Goal: Task Accomplishment & Management: Manage account settings

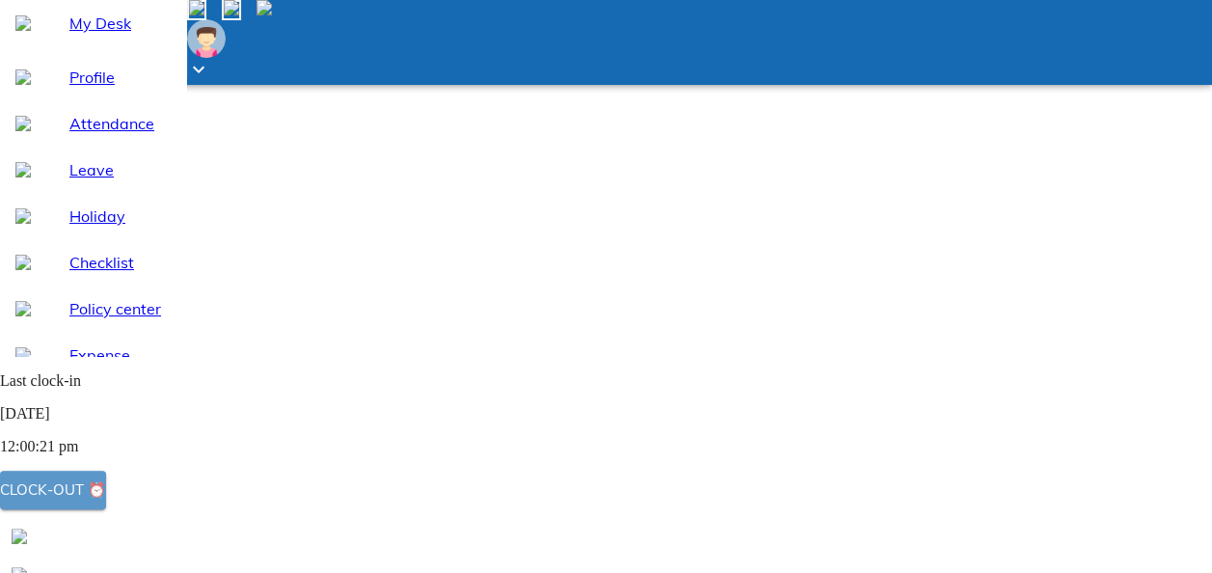
click at [106, 492] on button "Clock-out ⏰" at bounding box center [53, 489] width 106 height 39
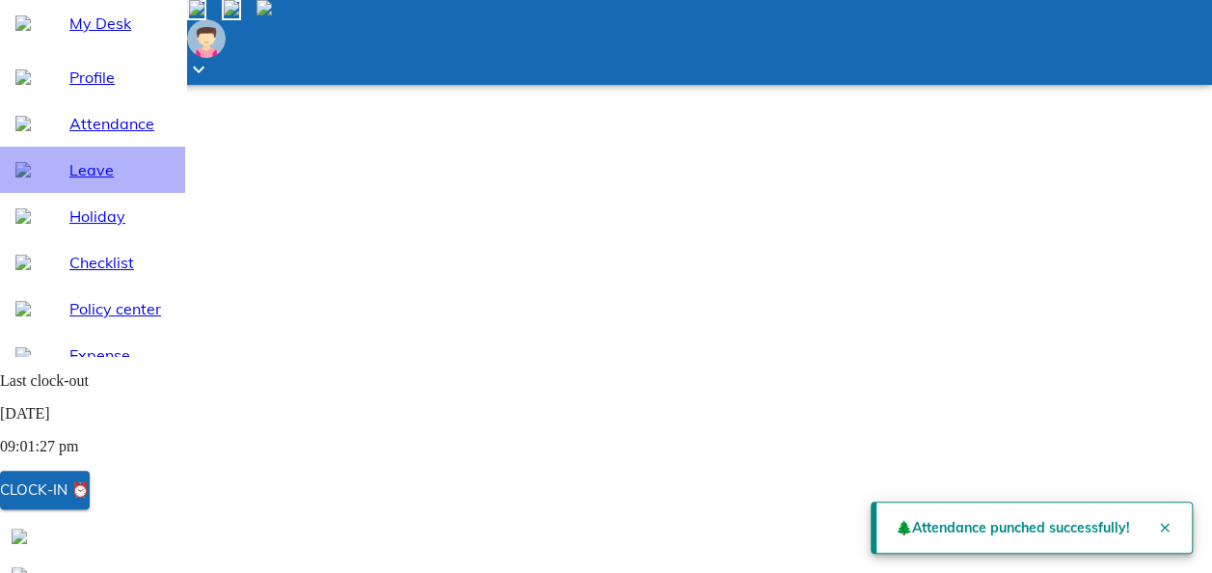
click at [75, 181] on span "Leave" at bounding box center [119, 169] width 100 height 23
select select "8"
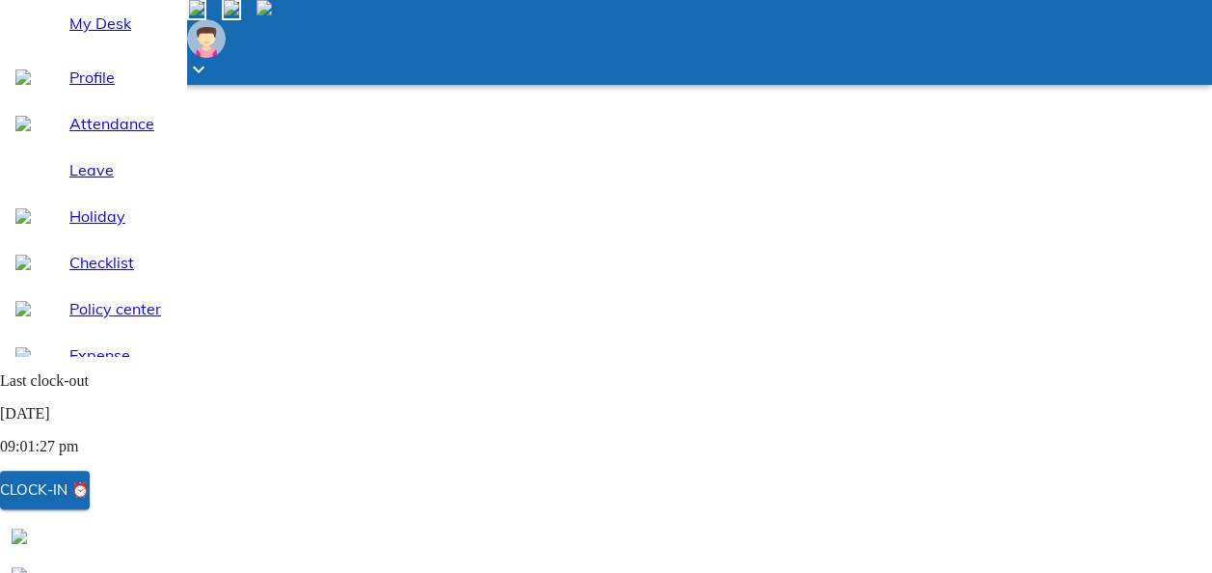
scroll to position [37, 0]
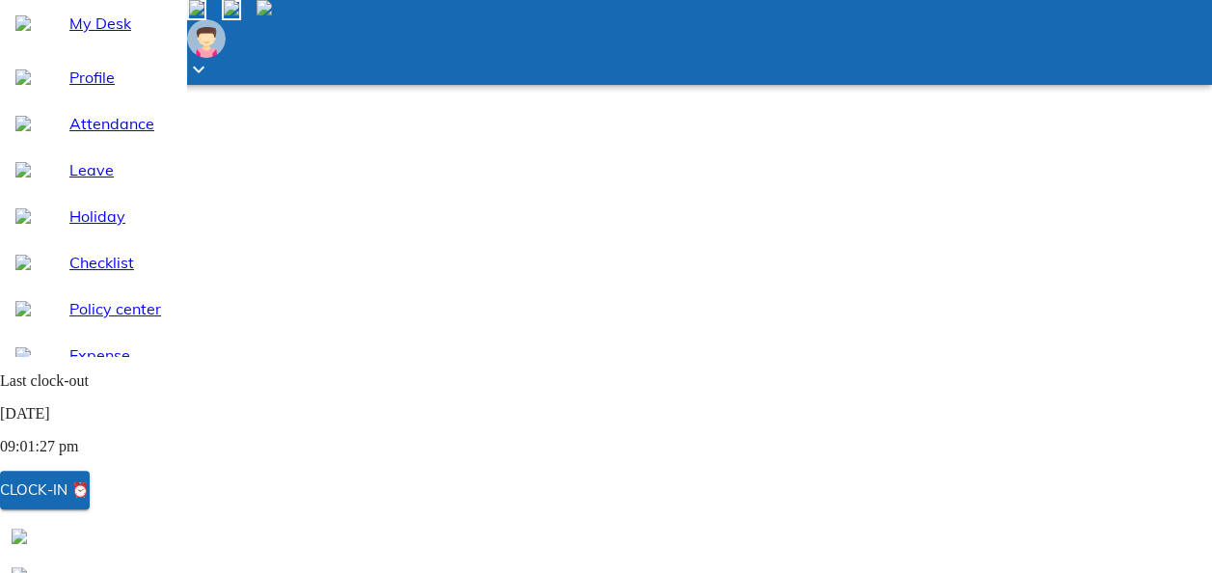
click at [124, 46] on div "My Desk" at bounding box center [92, 23] width 185 height 46
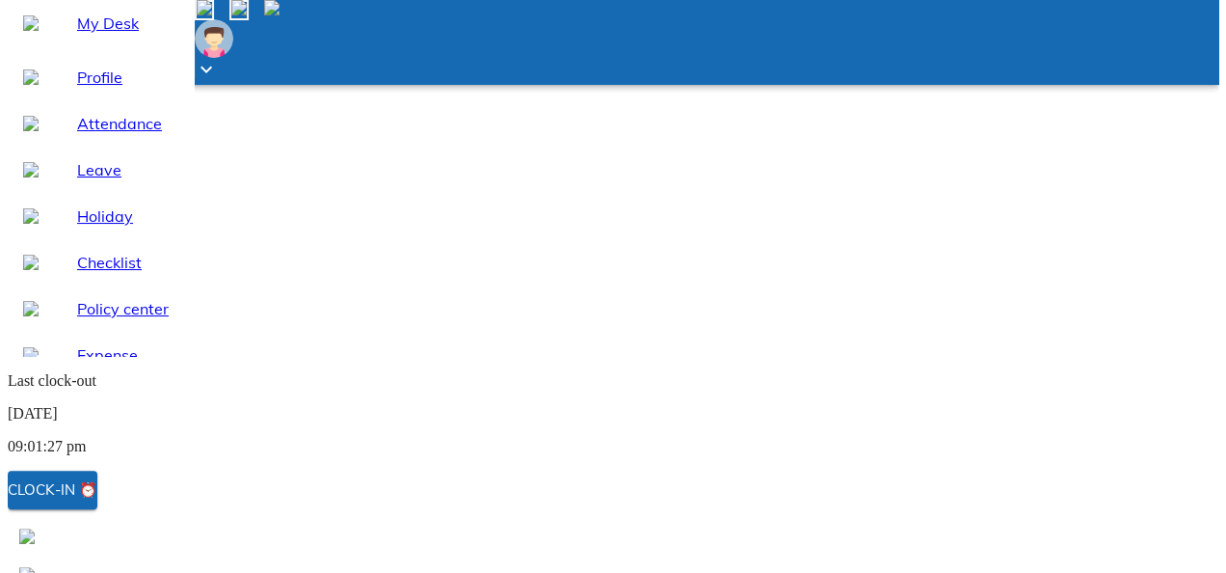
scroll to position [191, 0]
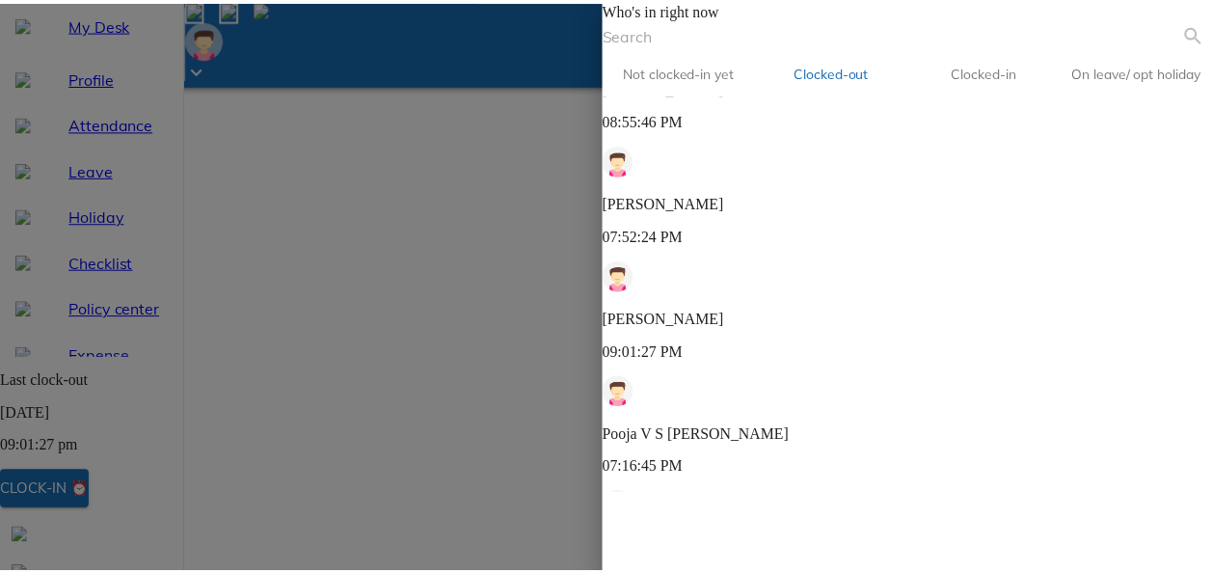
scroll to position [0, 0]
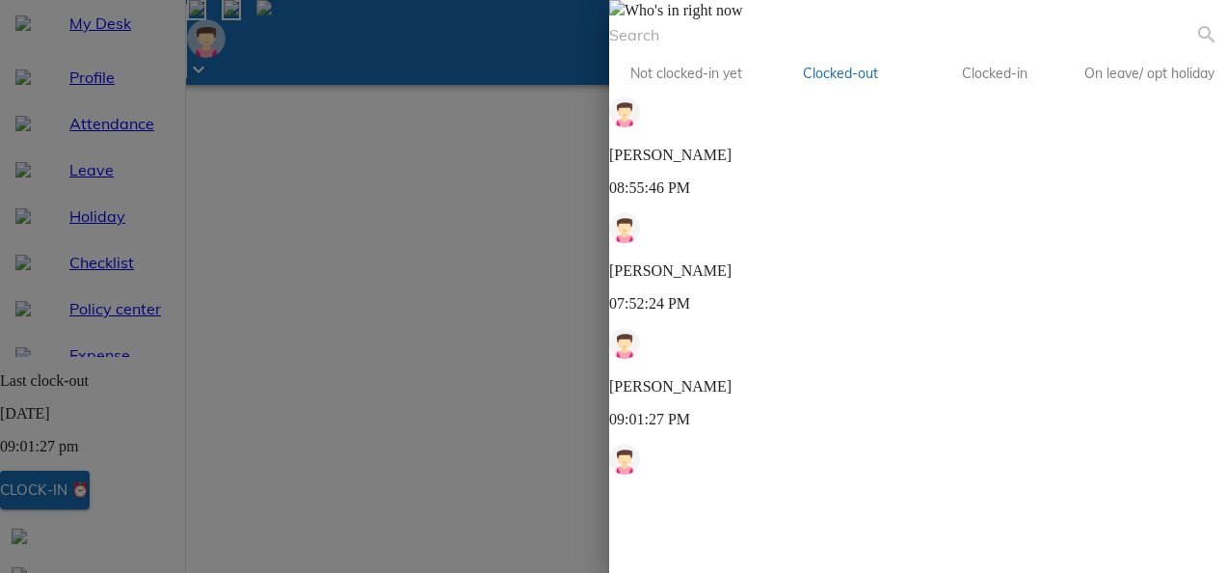
click at [774, 51] on div "Who's in right now Not clocked-in yet Clocked-out Clocked-in On leave/ opt holi…" at bounding box center [917, 247] width 617 height 495
click at [625, 18] on span at bounding box center [616, 10] width 15 height 16
